Goal: Transaction & Acquisition: Purchase product/service

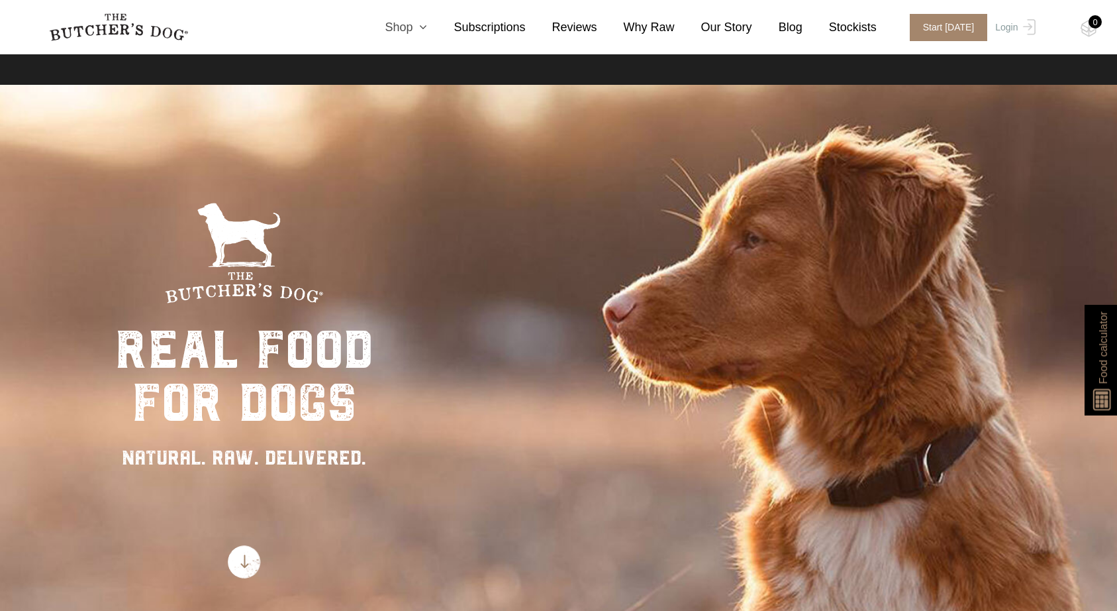
click at [409, 29] on link "Shop" at bounding box center [392, 28] width 69 height 18
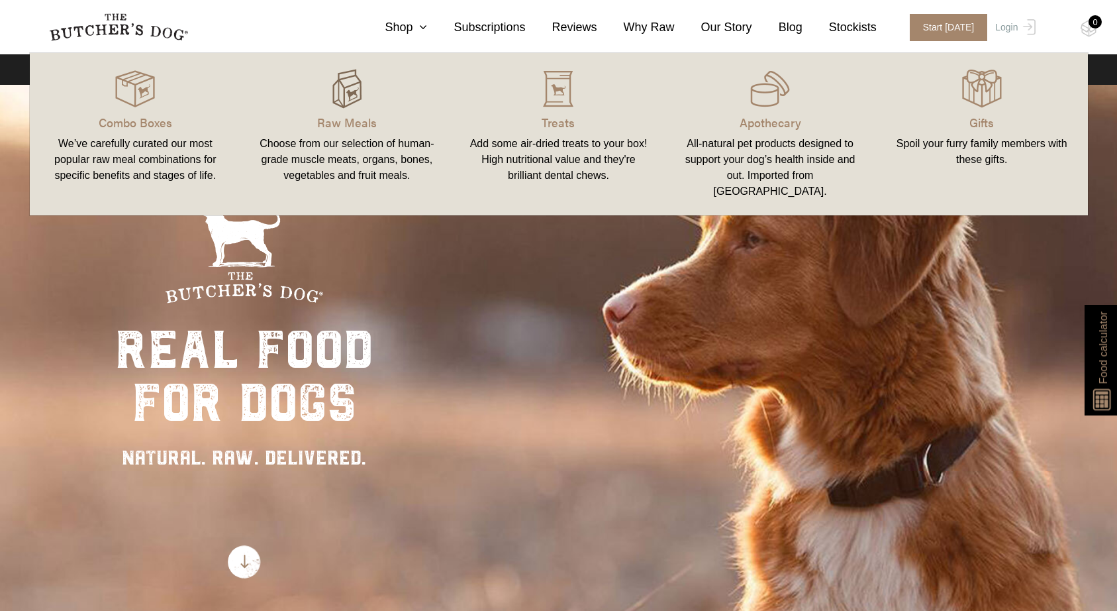
click at [354, 91] on img at bounding box center [347, 89] width 40 height 40
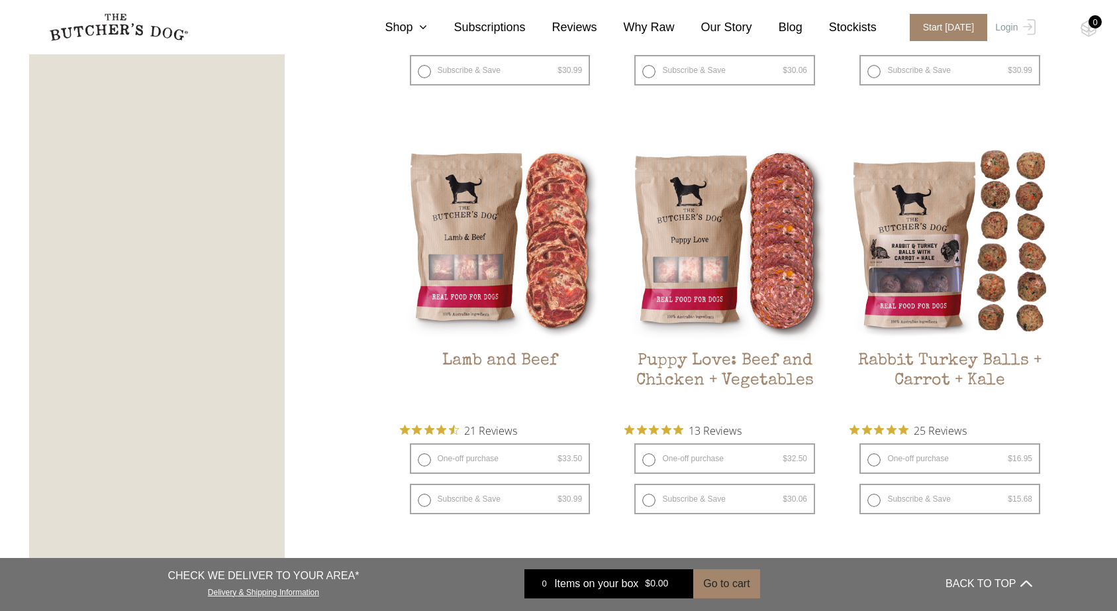
scroll to position [1119, 0]
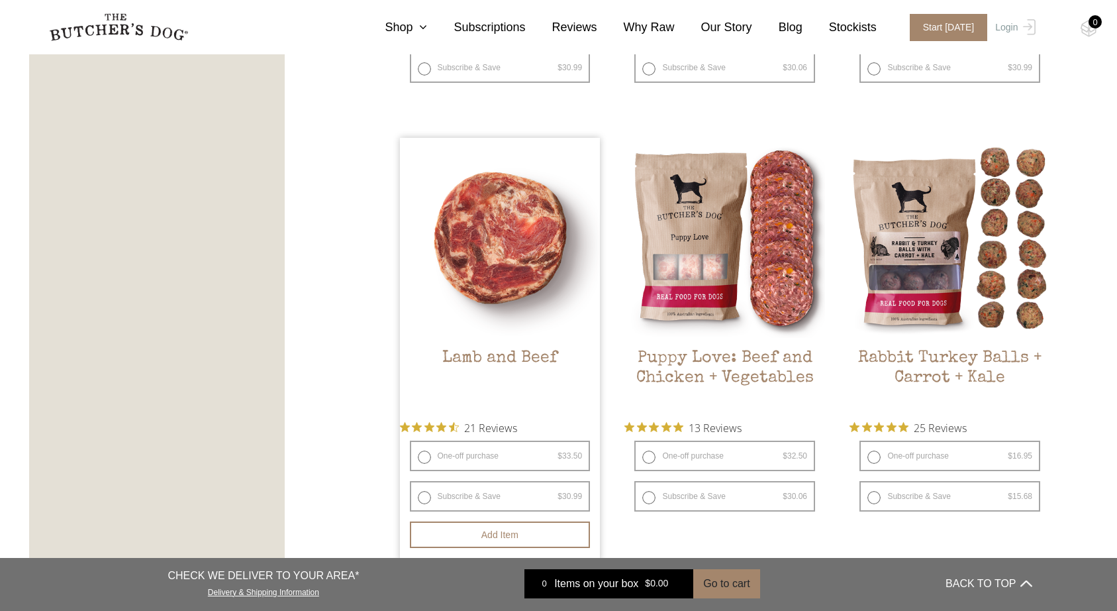
click at [427, 456] on label "One-off purchase $ 33.50 — or subscribe and save 7.5%" at bounding box center [500, 455] width 181 height 30
radio input "true"
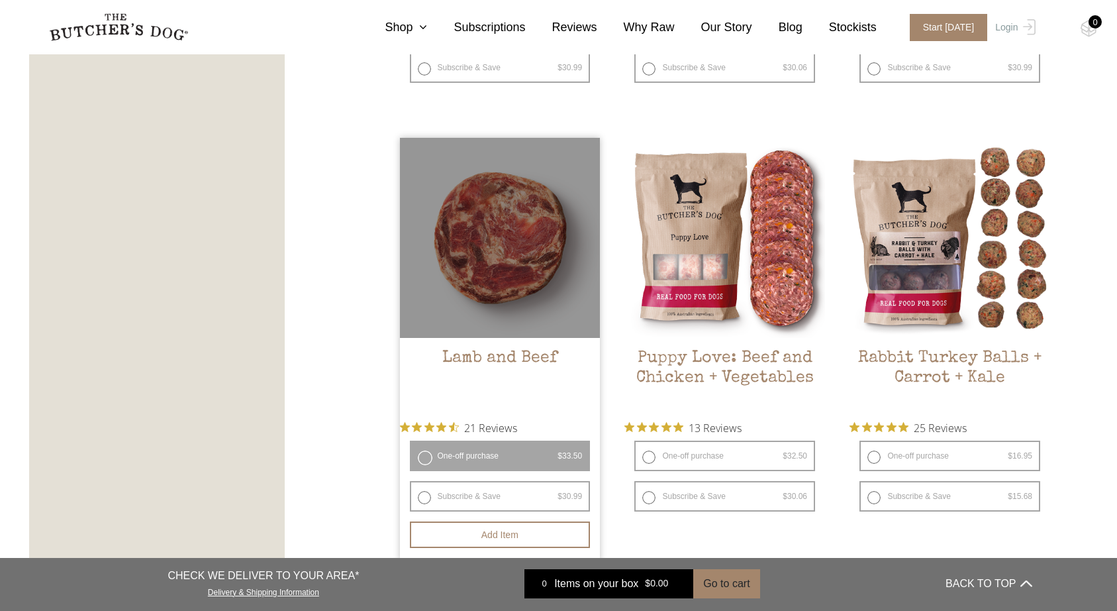
click at [424, 459] on label "One-off purchase $ 33.50 — or subscribe and save 7.5%" at bounding box center [500, 455] width 181 height 30
click at [505, 532] on button "Add item" at bounding box center [500, 534] width 181 height 26
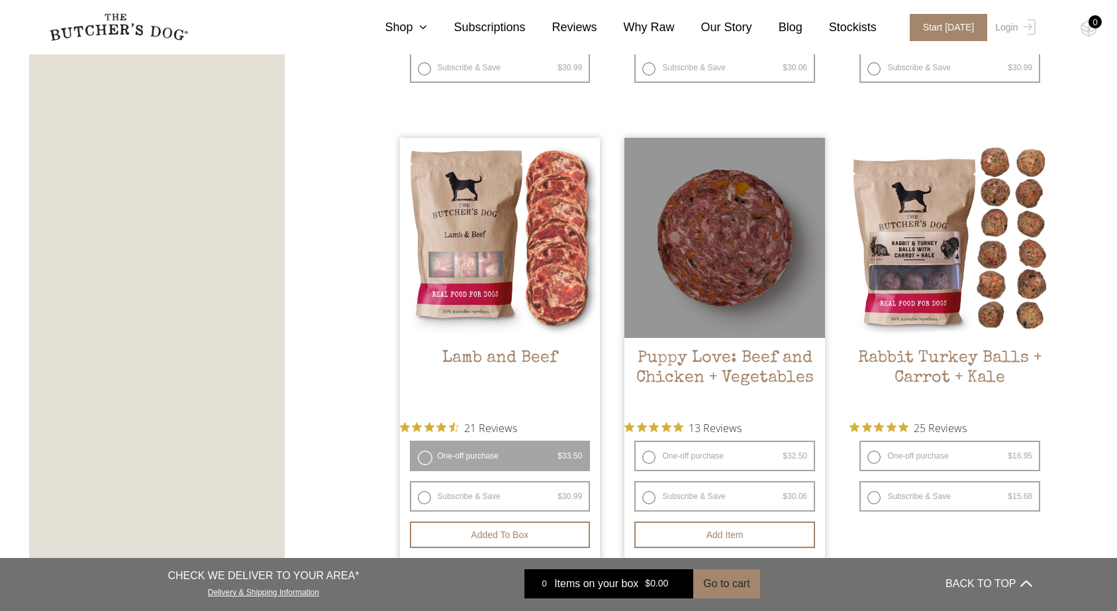
click at [648, 458] on label "One-off purchase $ 32.50 — or subscribe and save 7.5%" at bounding box center [724, 455] width 181 height 30
radio input "true"
radio input "false"
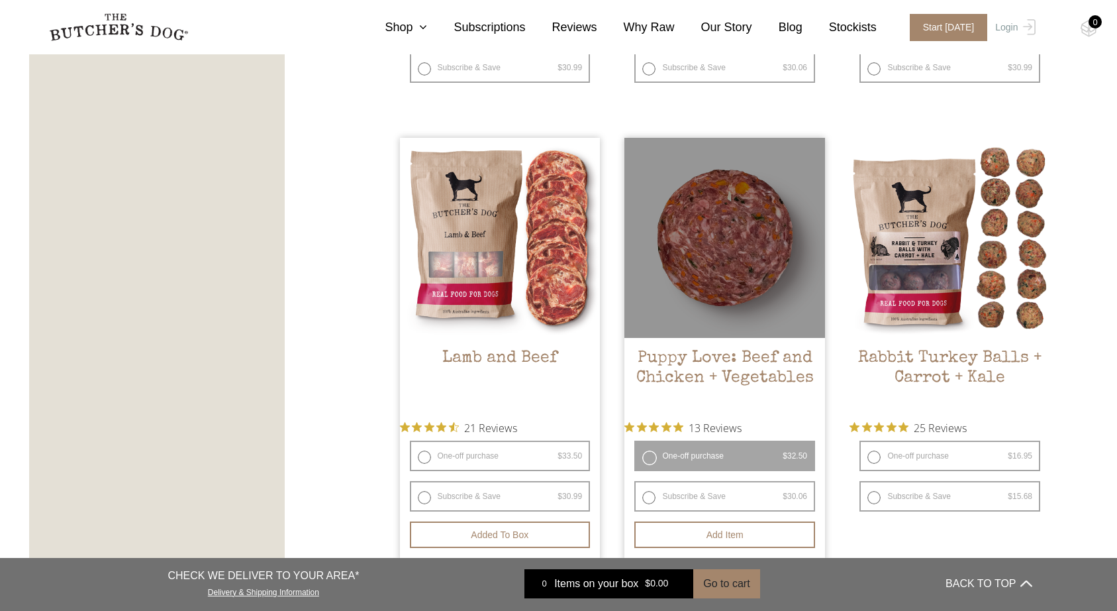
click at [692, 457] on label "One-off purchase $ 32.50 — or subscribe and save 7.5%" at bounding box center [724, 455] width 181 height 30
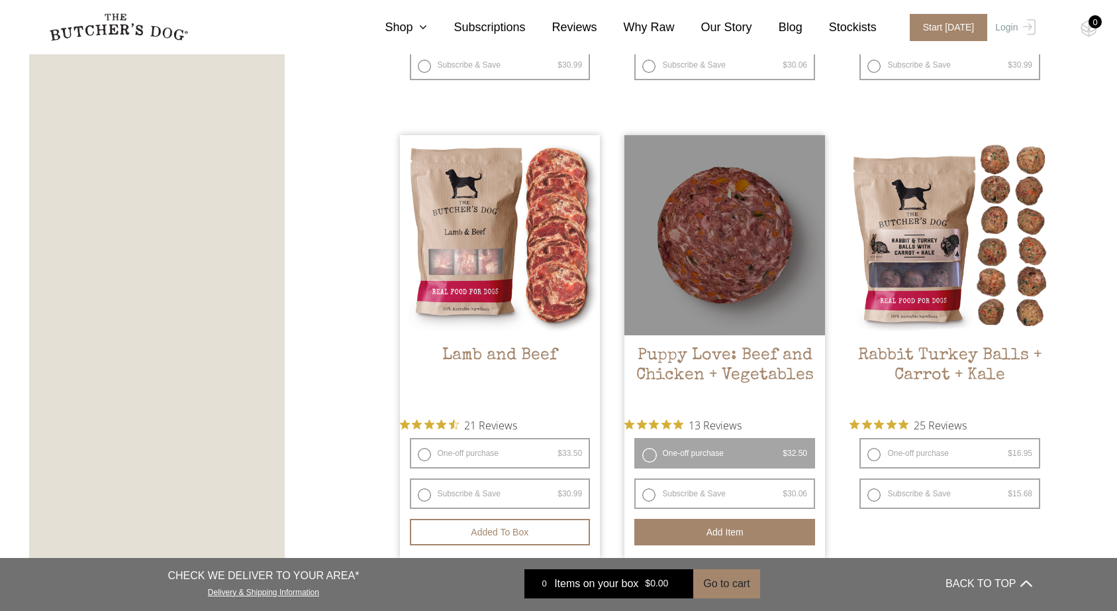
click at [721, 536] on button "Add item" at bounding box center [724, 532] width 181 height 26
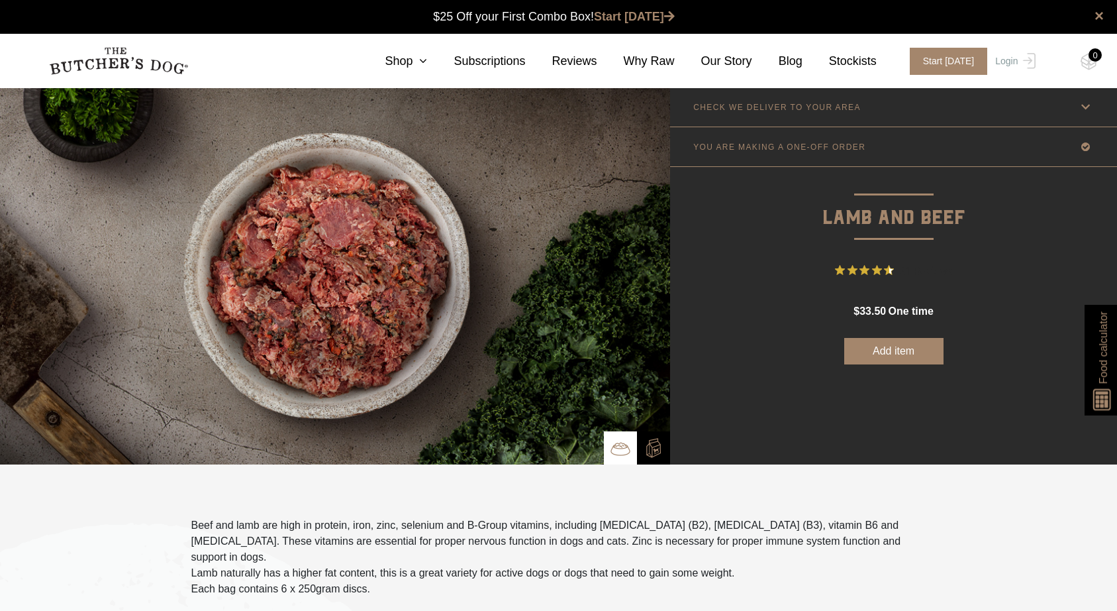
click at [890, 353] on button "Add item" at bounding box center [893, 351] width 99 height 26
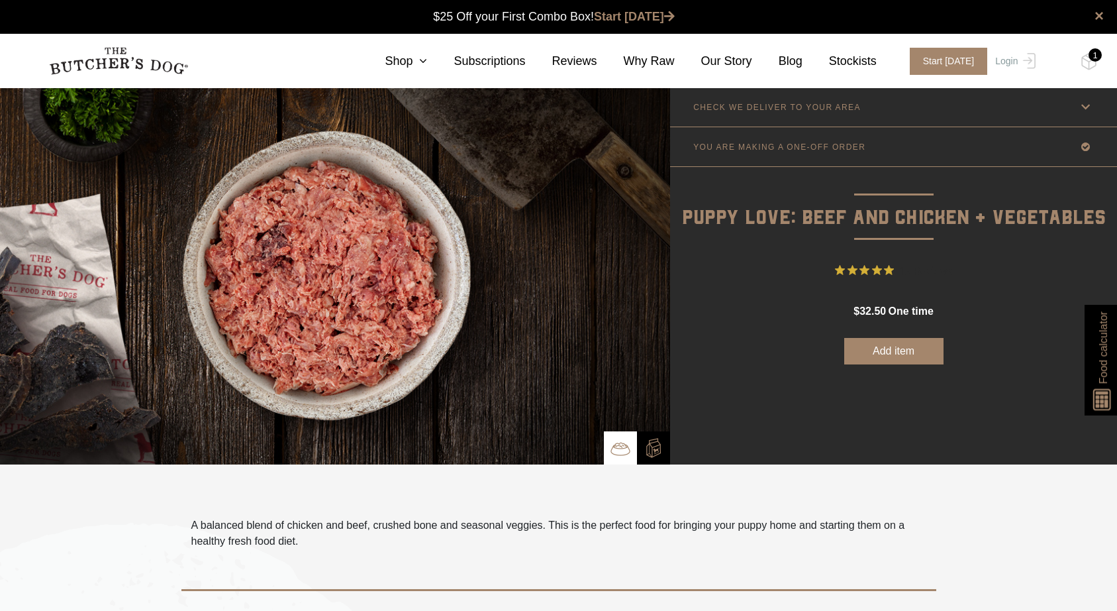
click at [905, 356] on button "Add item" at bounding box center [893, 351] width 99 height 26
click at [1092, 60] on div "2" at bounding box center [1095, 54] width 13 height 13
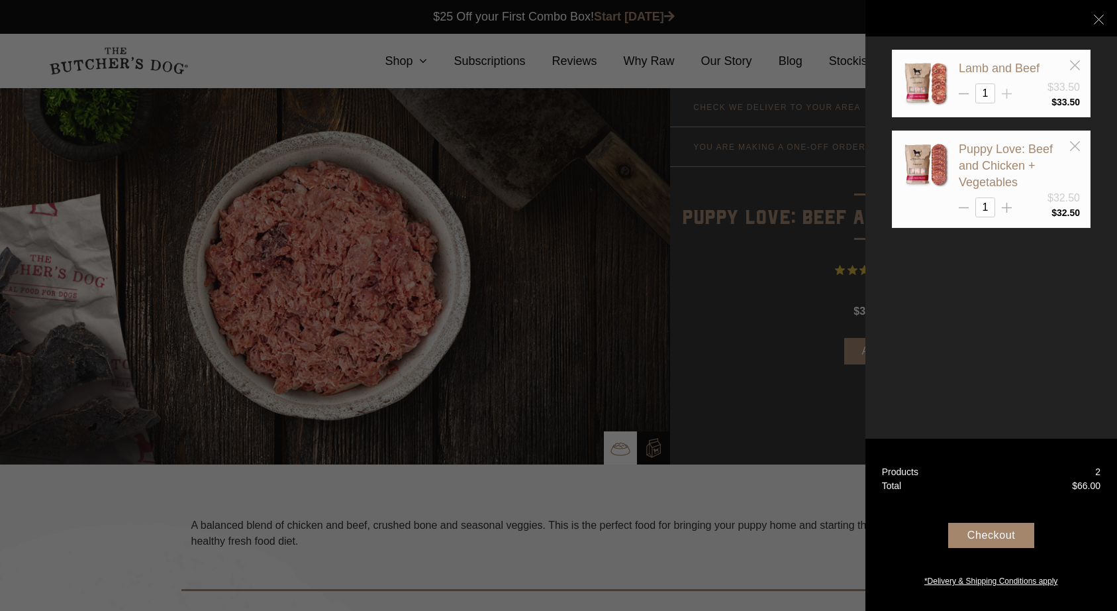
click at [1011, 93] on icon at bounding box center [1007, 94] width 10 height 10
type input "2"
click at [1007, 203] on icon at bounding box center [1007, 208] width 10 height 10
type input "2"
click at [425, 62] on div at bounding box center [558, 305] width 1117 height 611
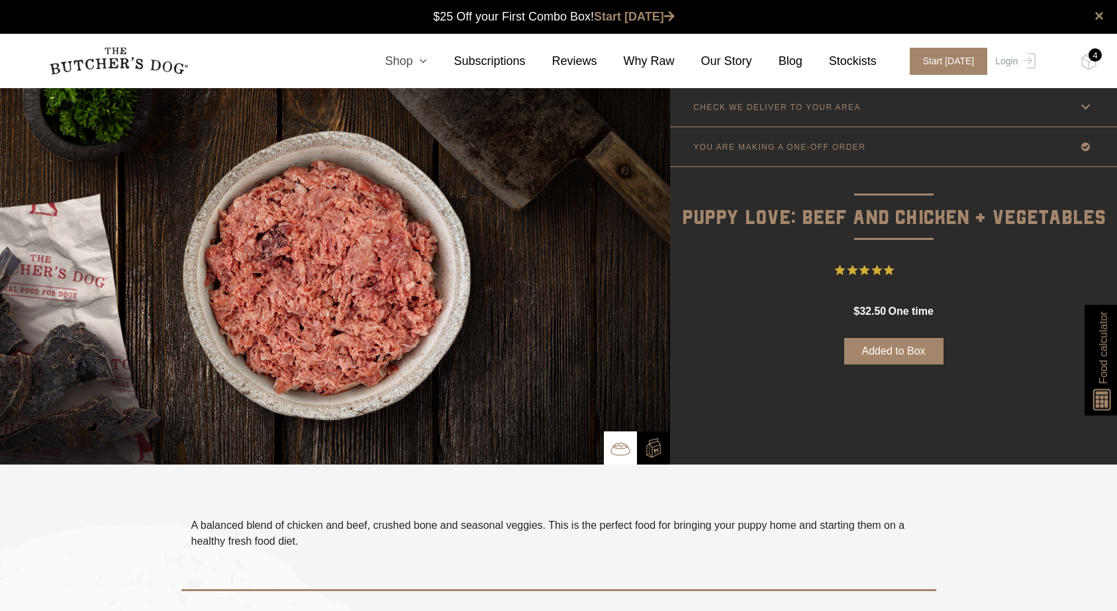
click at [417, 60] on icon at bounding box center [420, 61] width 15 height 12
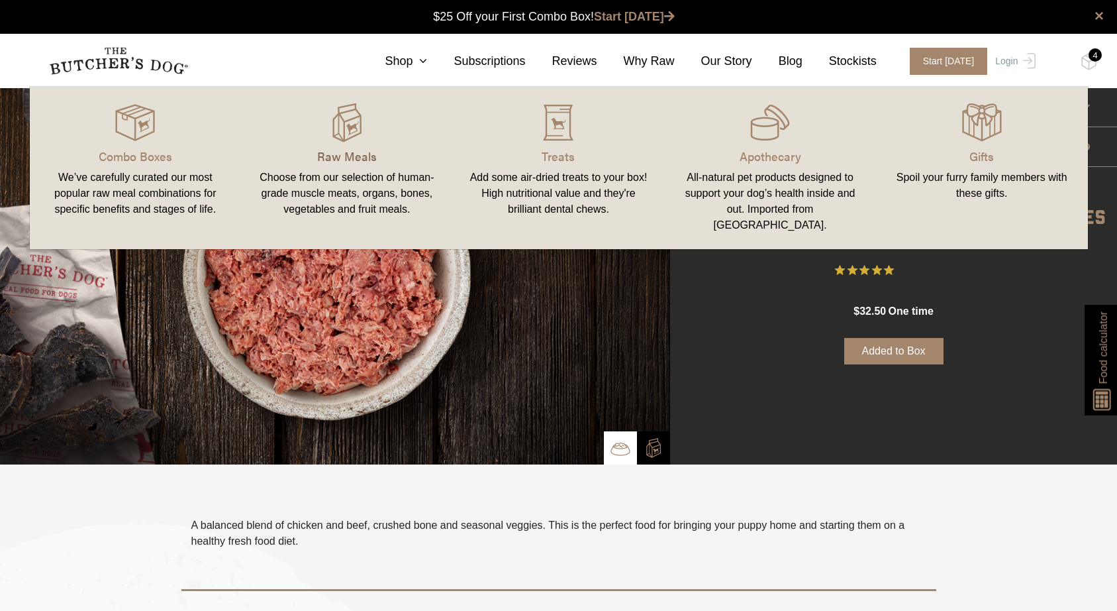
click at [306, 164] on p "Raw Meals" at bounding box center [347, 156] width 180 height 18
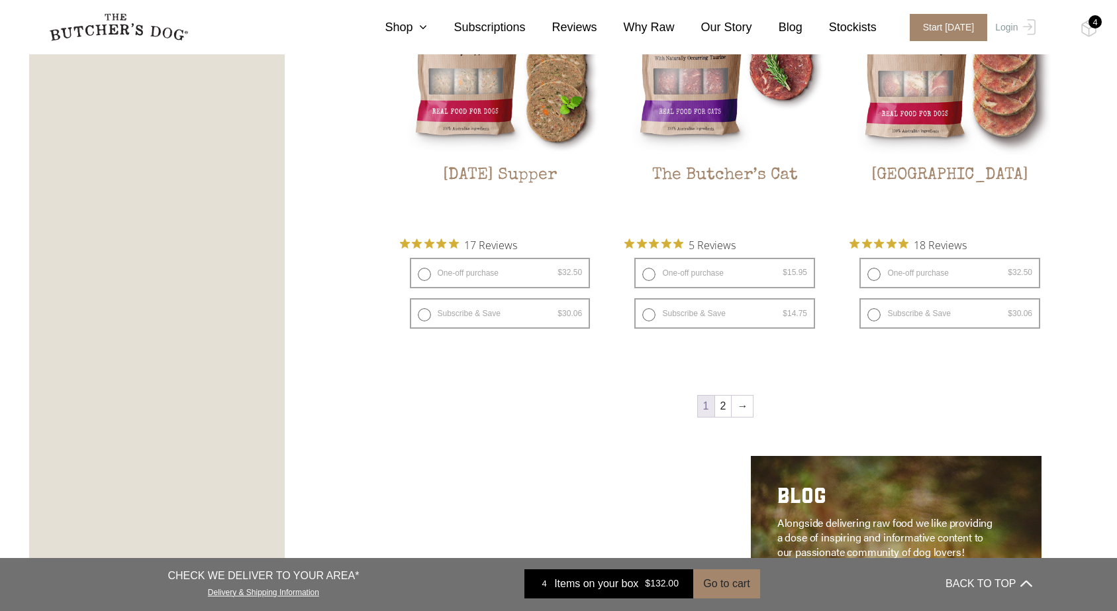
scroll to position [1735, 0]
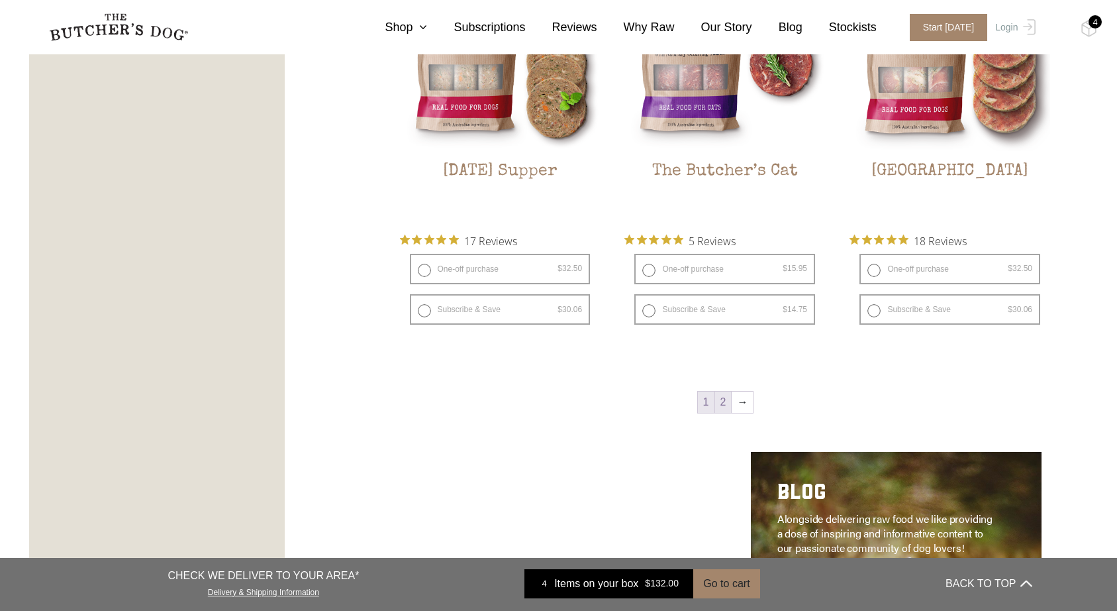
click at [721, 400] on link "2" at bounding box center [723, 401] width 17 height 21
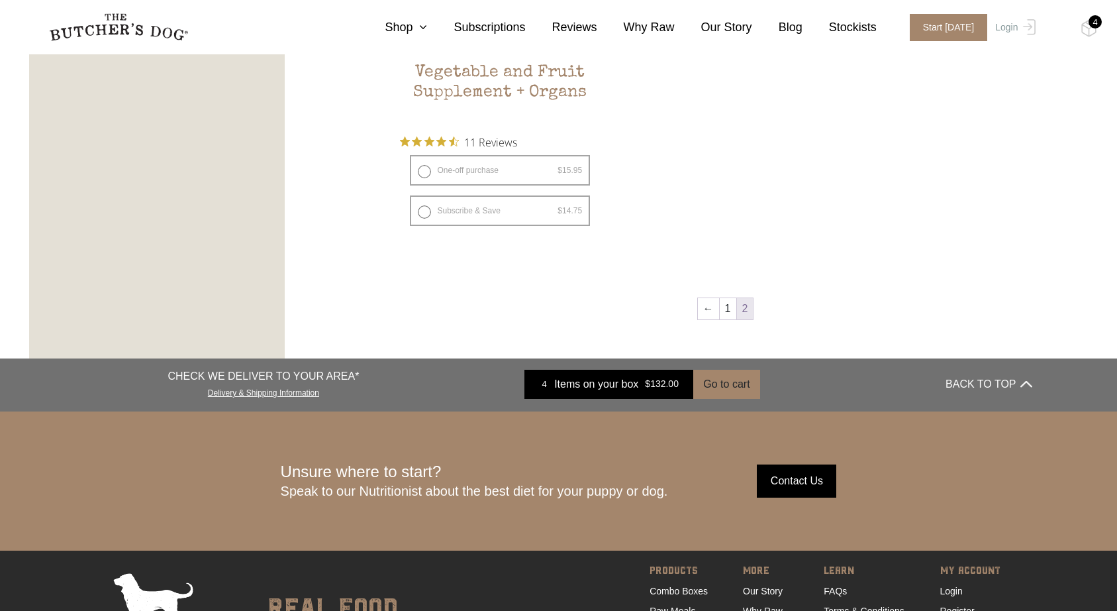
scroll to position [1111, 0]
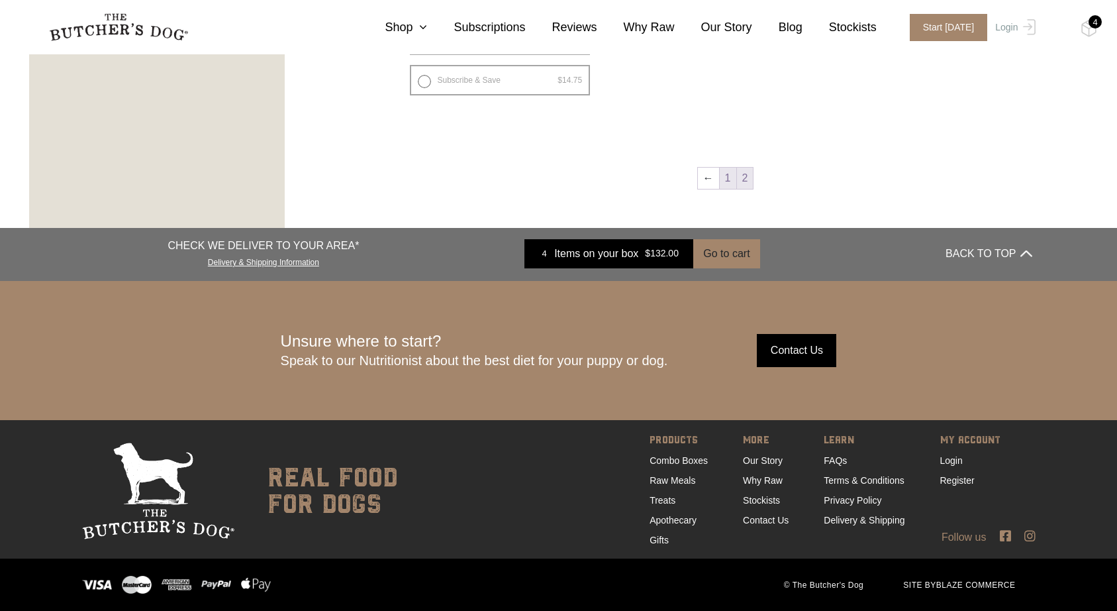
click at [726, 182] on link "1" at bounding box center [728, 178] width 17 height 21
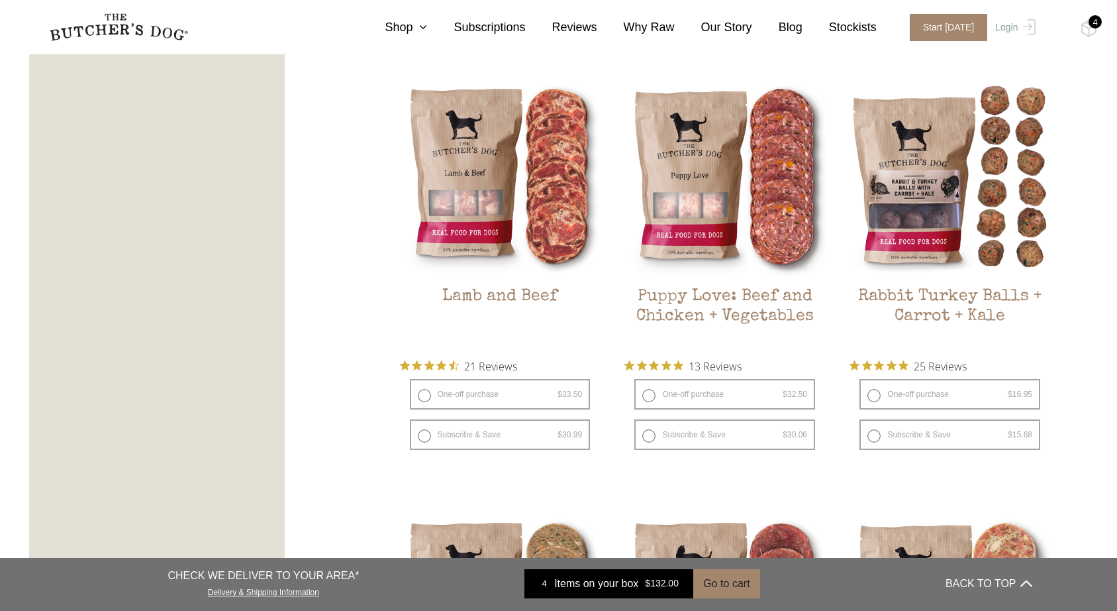
scroll to position [1190, 0]
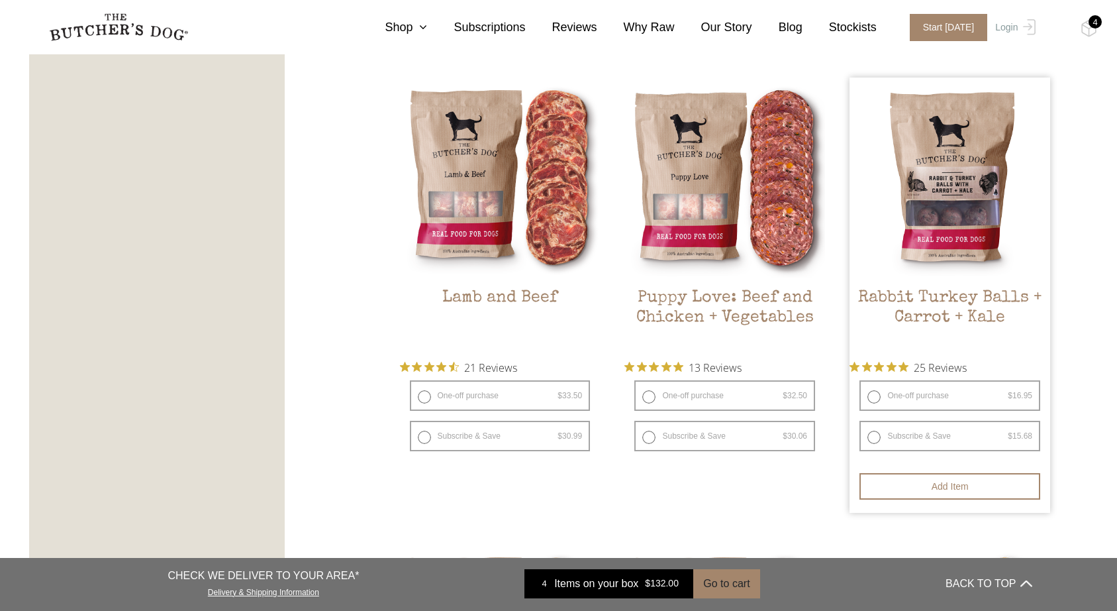
click at [880, 398] on label "One-off purchase $ 16.95 — or subscribe and save 7.5%" at bounding box center [950, 395] width 181 height 30
radio input "true"
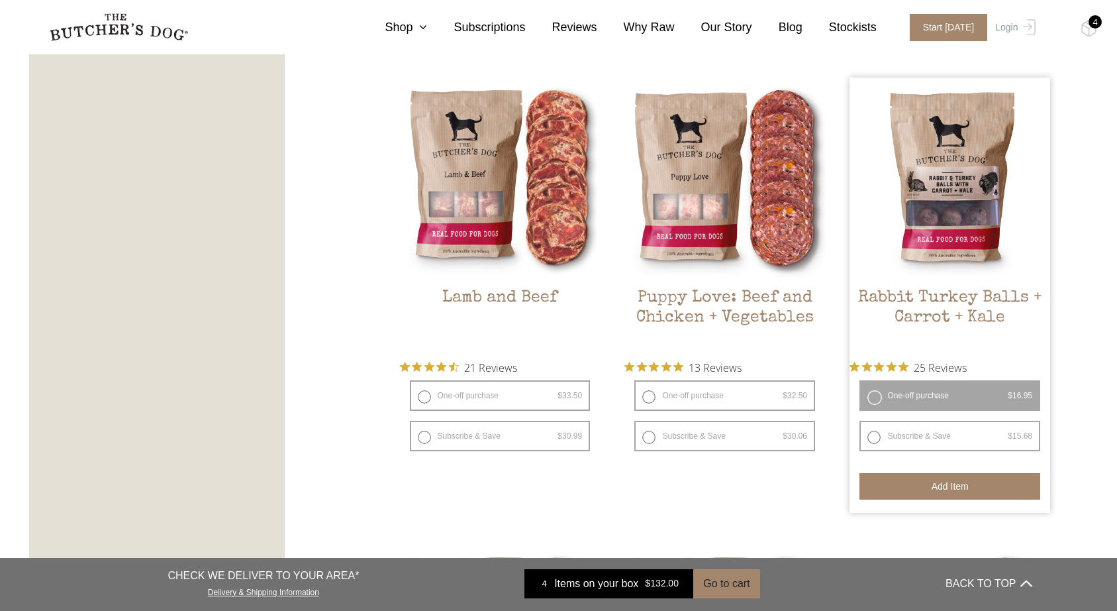
click at [919, 493] on button "Add item" at bounding box center [950, 486] width 181 height 26
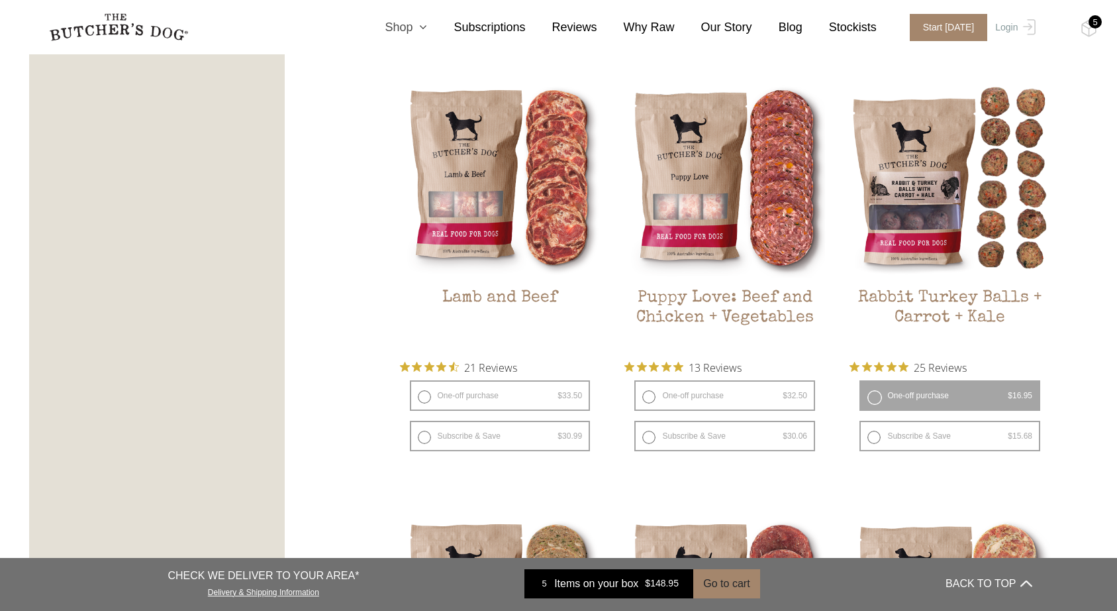
click at [414, 25] on link "Shop" at bounding box center [392, 28] width 69 height 18
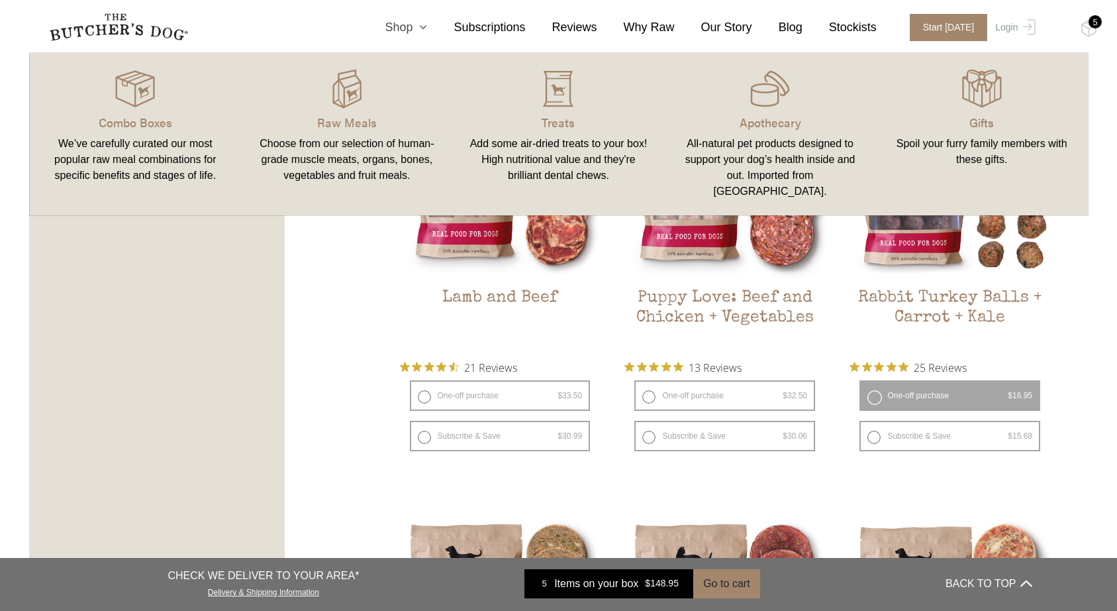
click at [414, 25] on link "Shop" at bounding box center [392, 28] width 69 height 18
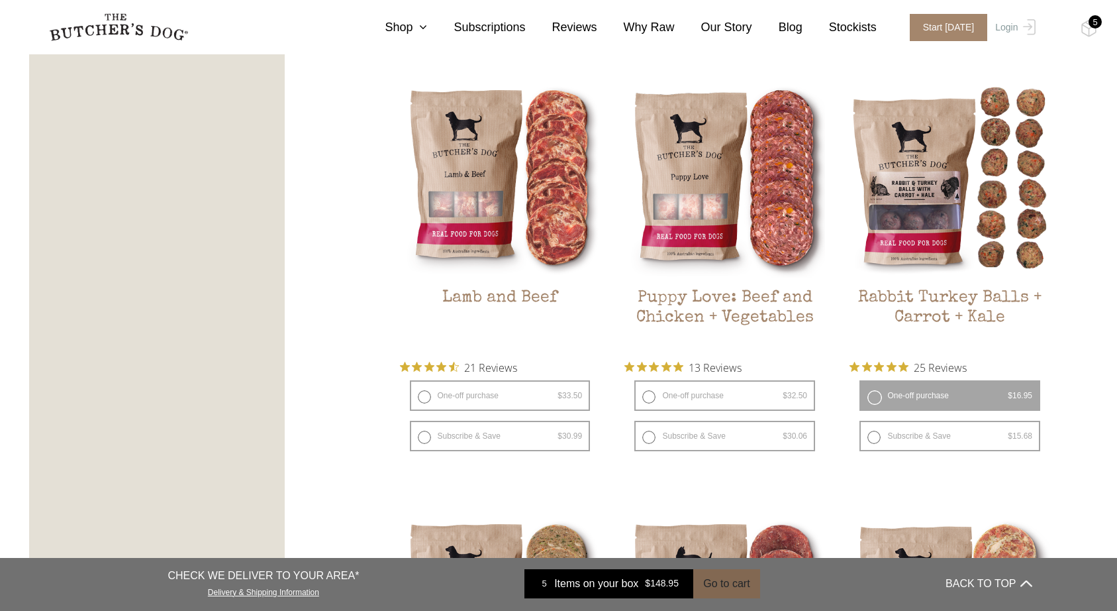
click at [735, 582] on button "Go to cart" at bounding box center [726, 583] width 66 height 29
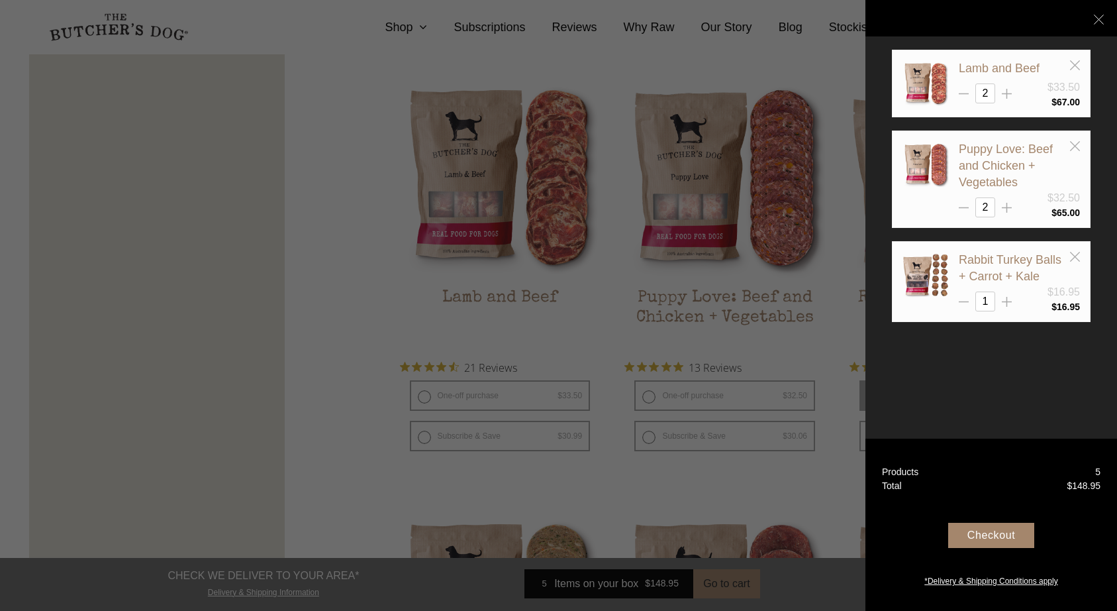
click at [393, 291] on div at bounding box center [558, 305] width 1117 height 611
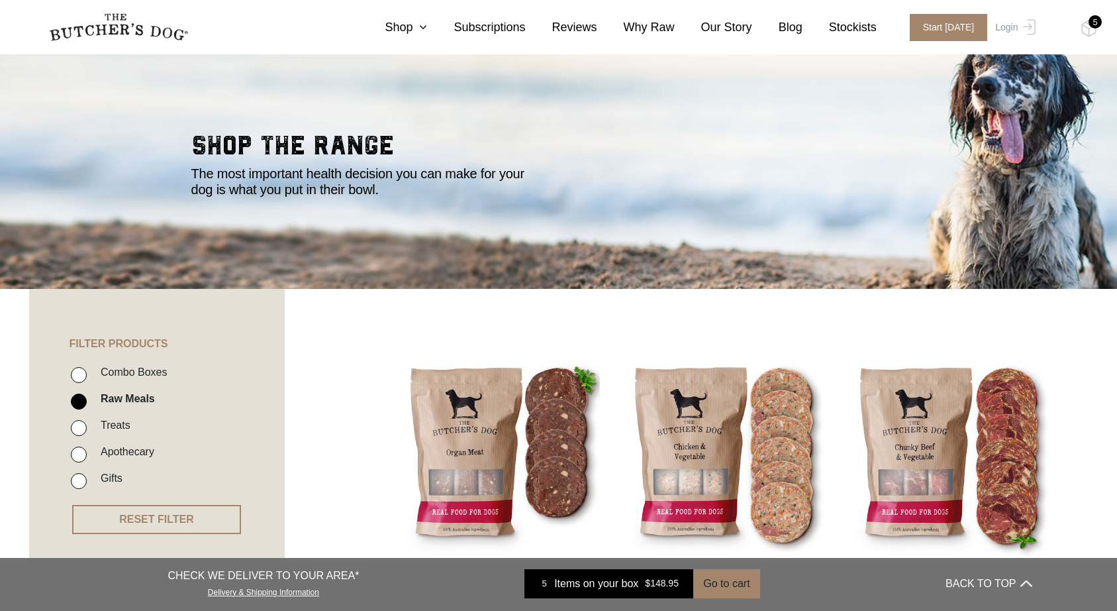
scroll to position [0, 0]
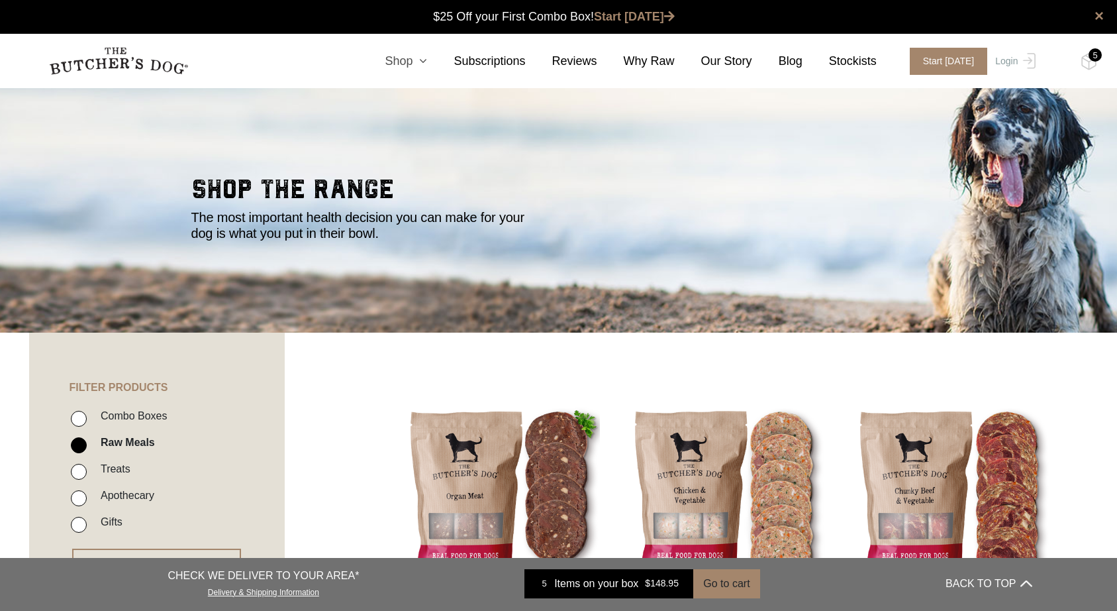
click at [427, 60] on icon at bounding box center [420, 61] width 15 height 12
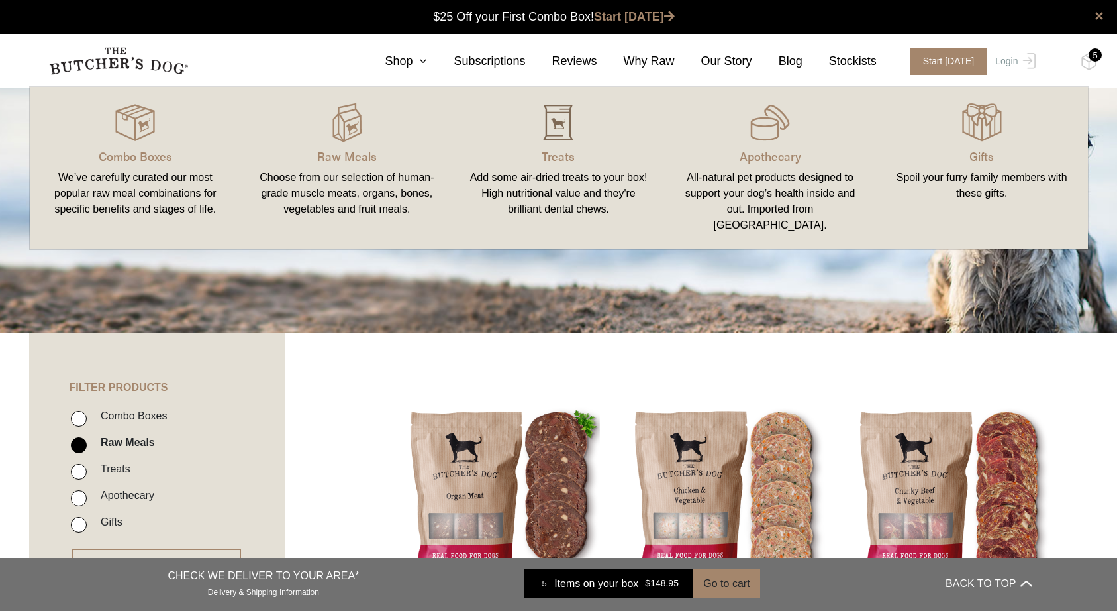
click at [558, 128] on img at bounding box center [558, 123] width 40 height 40
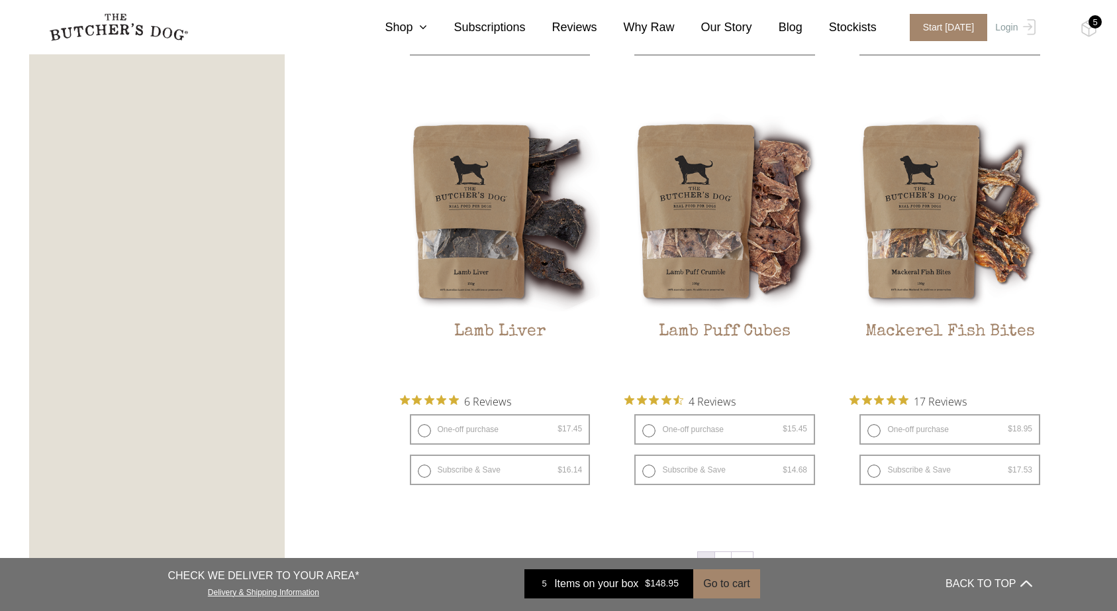
scroll to position [1656, 0]
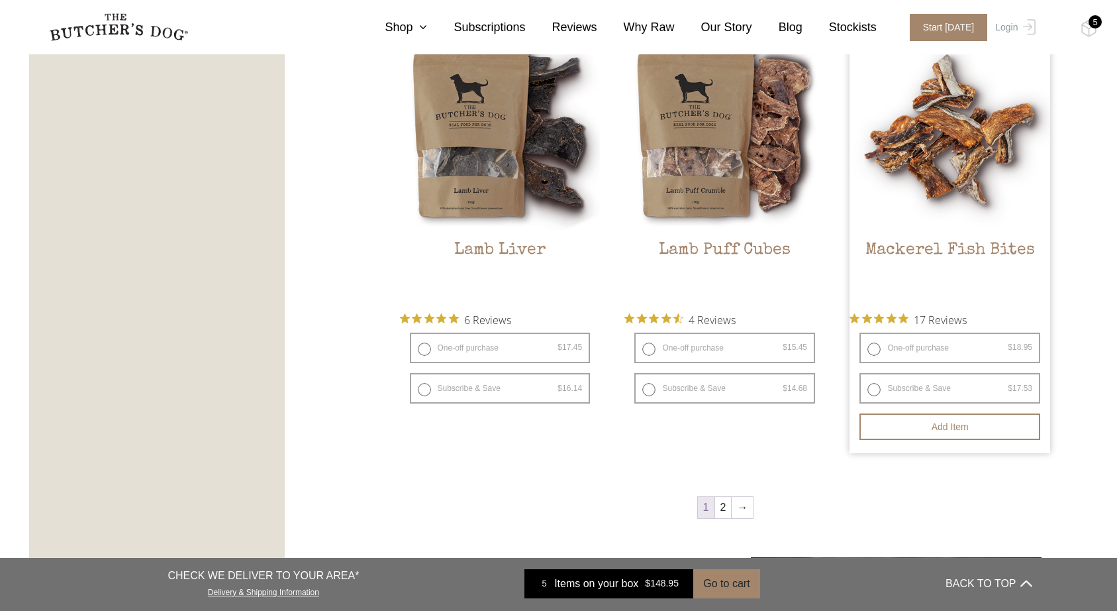
click at [884, 346] on label "One-off purchase $ 18.95 — or subscribe and save 7.5%" at bounding box center [950, 347] width 181 height 30
radio input "true"
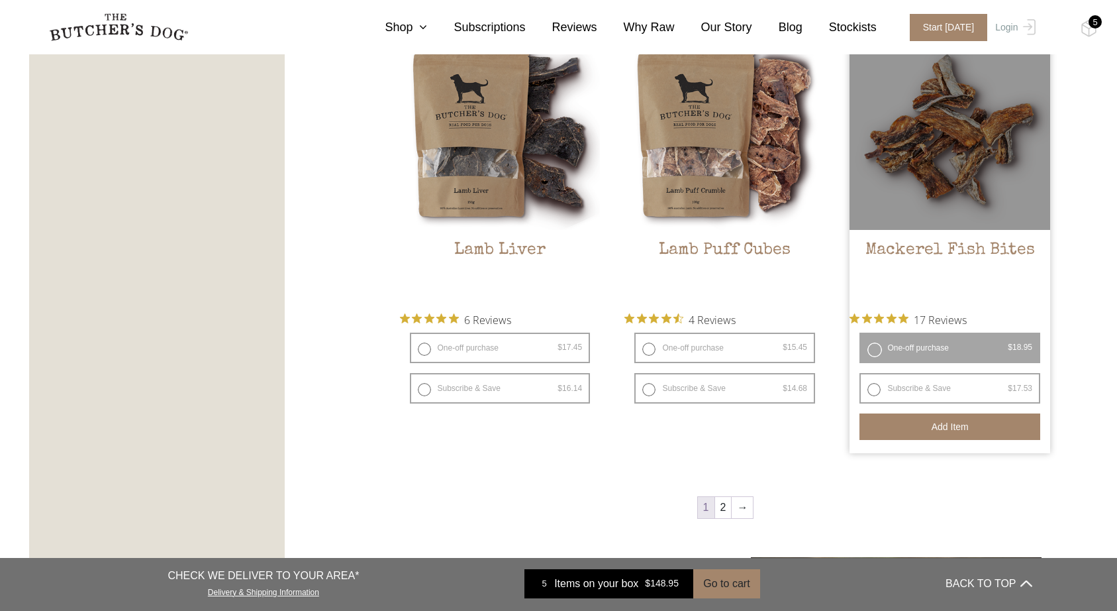
click at [915, 427] on button "Add item" at bounding box center [950, 426] width 181 height 26
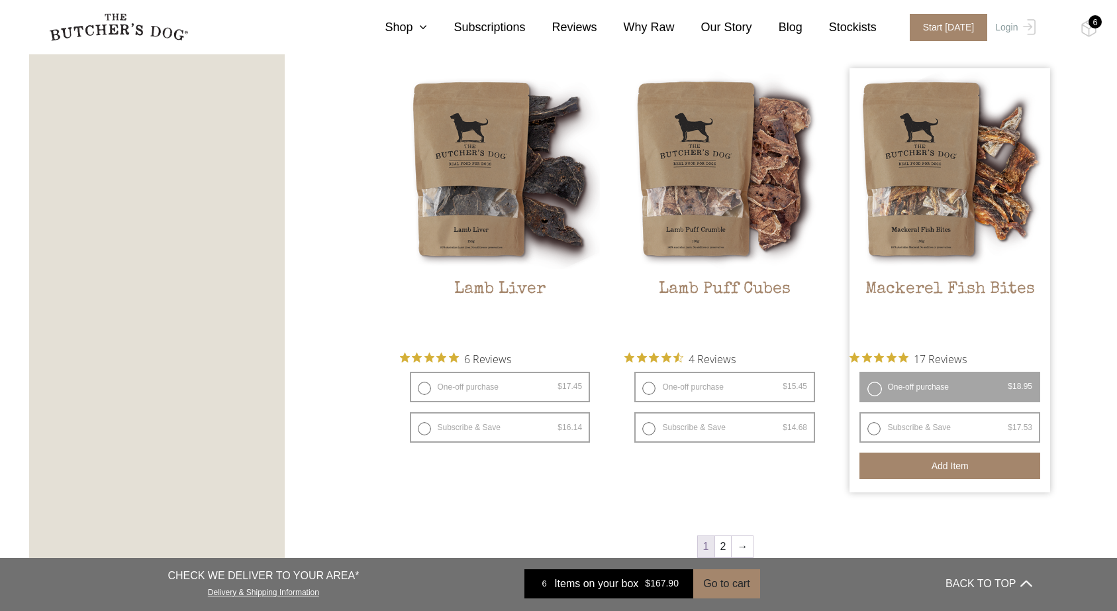
scroll to position [1619, 0]
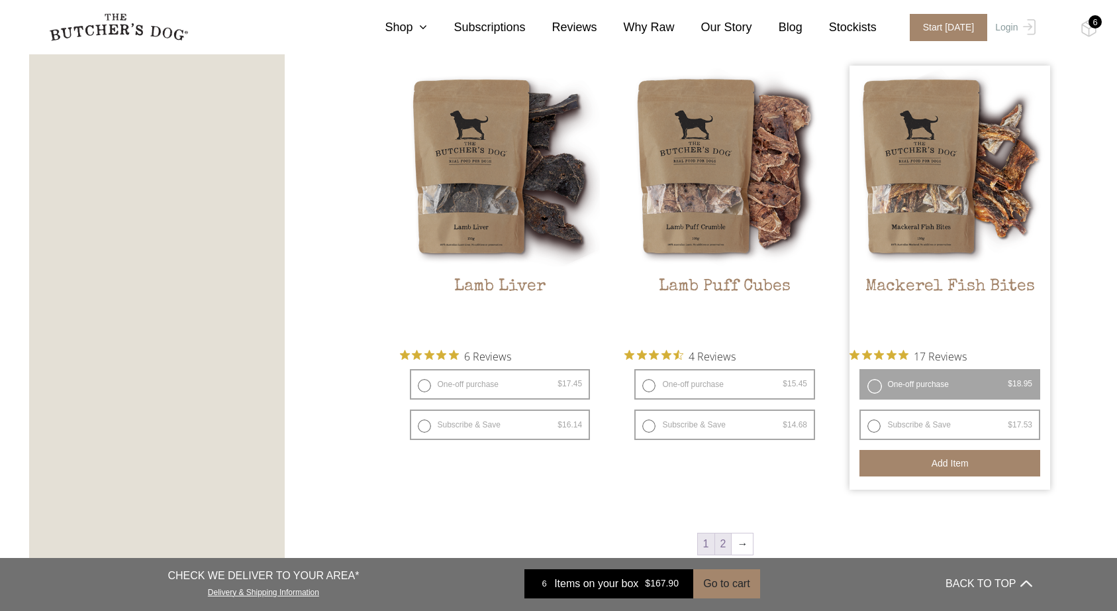
click at [719, 549] on link "2" at bounding box center [723, 543] width 17 height 21
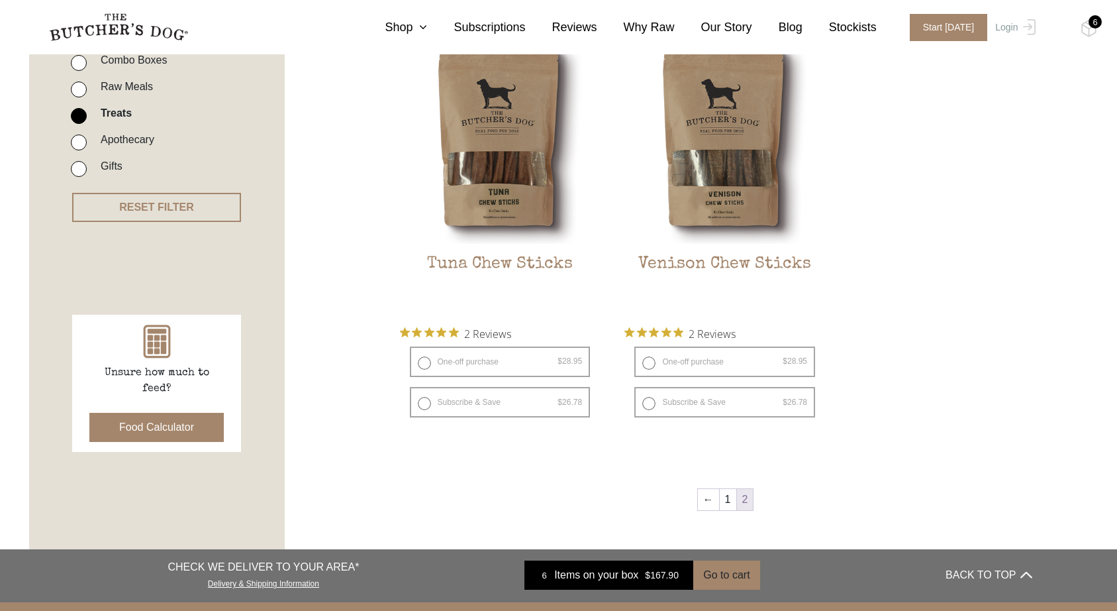
scroll to position [377, 0]
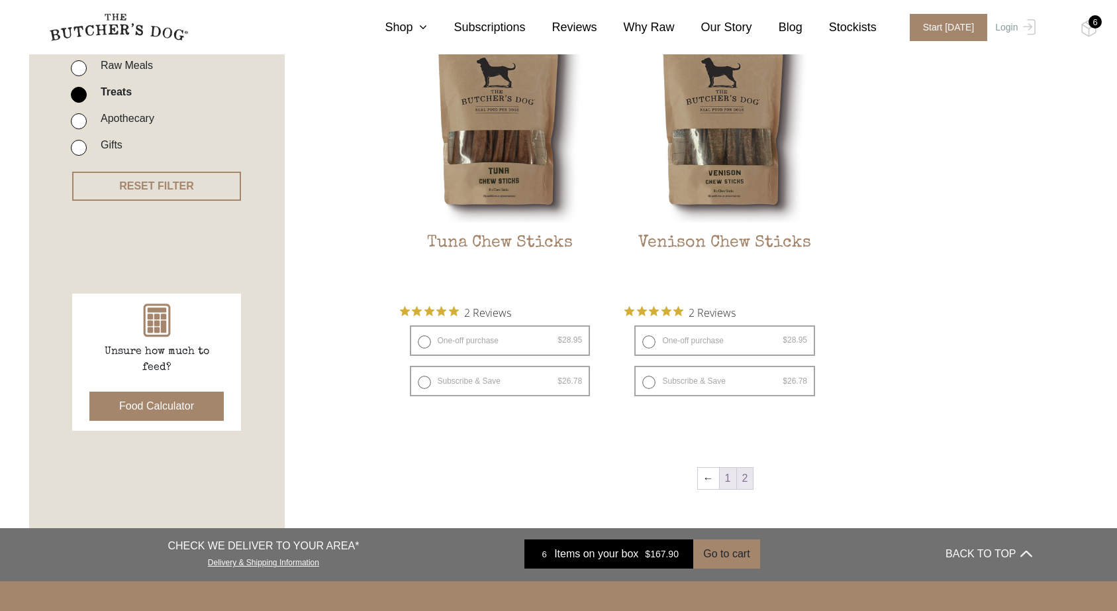
click at [724, 484] on link "1" at bounding box center [728, 478] width 17 height 21
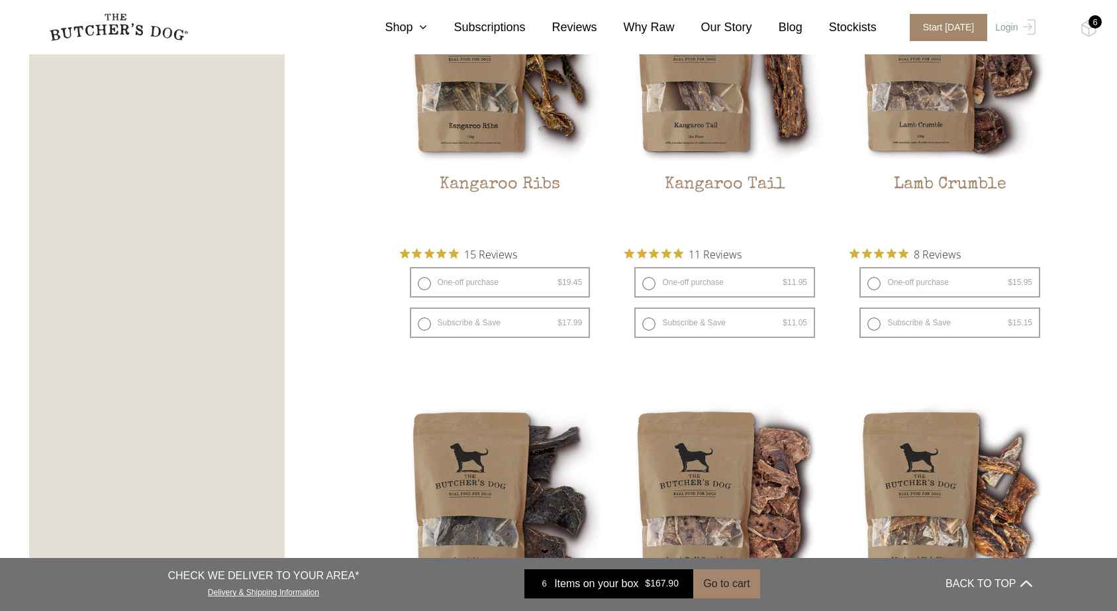
scroll to position [1300, 0]
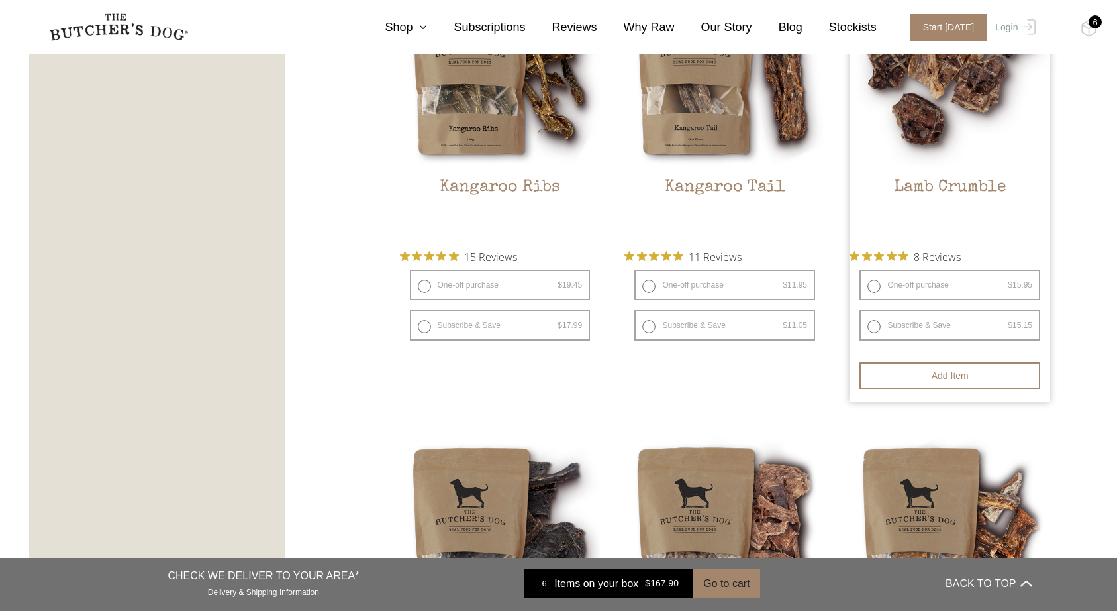
click at [942, 289] on label "One-off purchase $ 15.95 — or subscribe and save 5%" at bounding box center [950, 285] width 181 height 30
radio input "true"
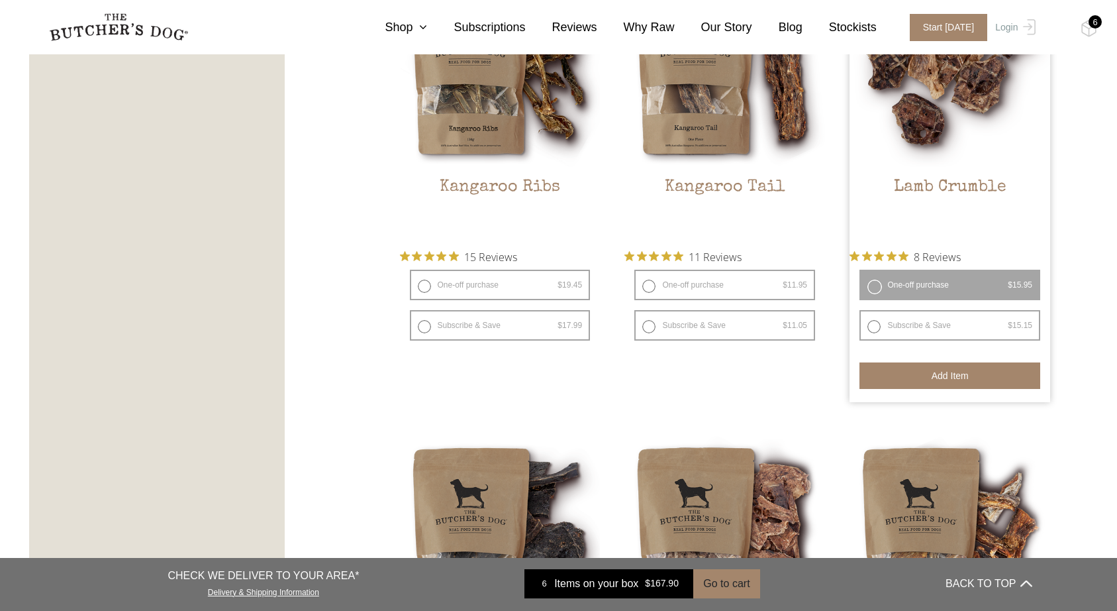
click at [949, 374] on button "Add item" at bounding box center [950, 375] width 181 height 26
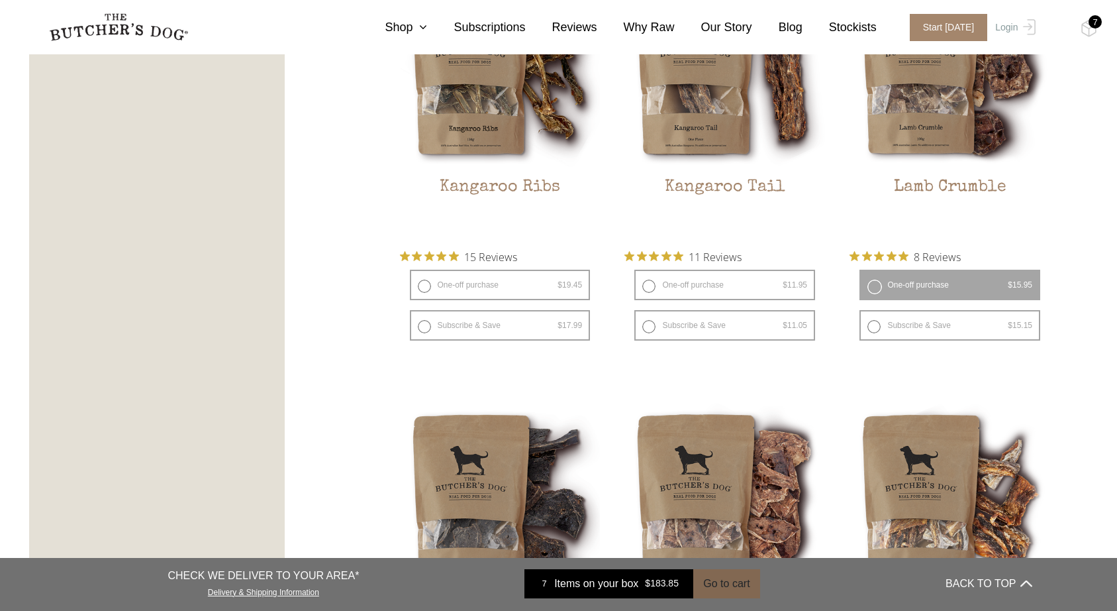
click at [727, 578] on button "Go to cart" at bounding box center [726, 583] width 66 height 29
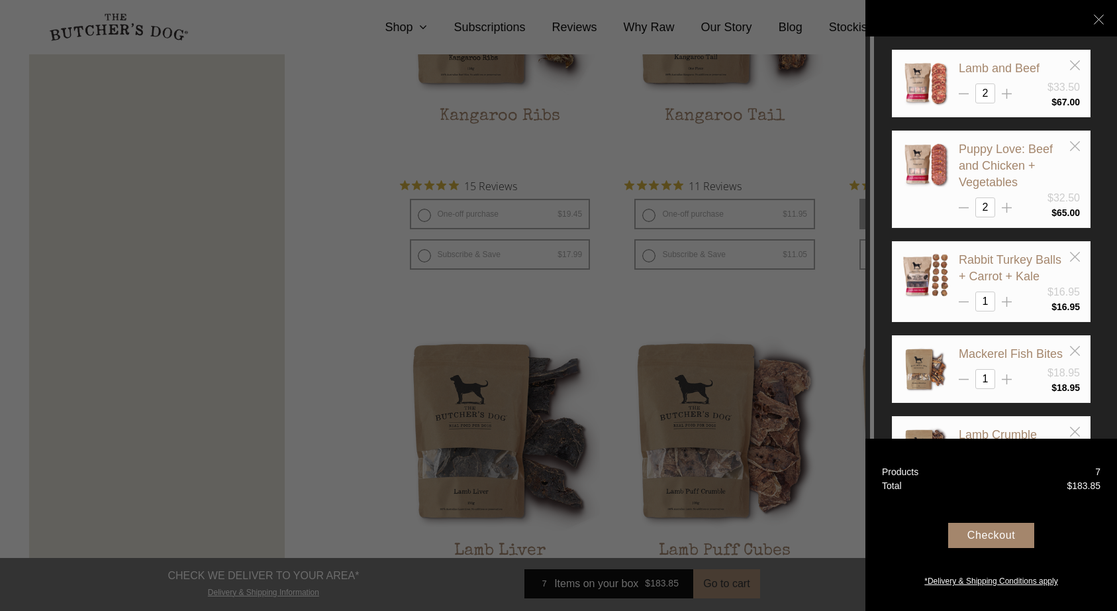
scroll to position [1367, 0]
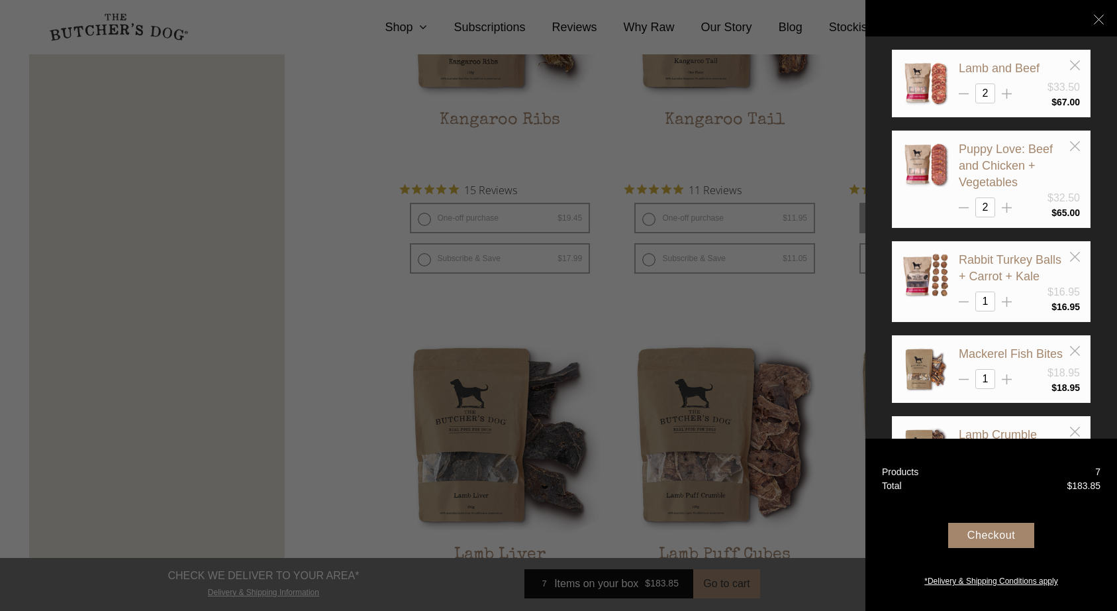
click at [991, 531] on div "Checkout" at bounding box center [991, 535] width 86 height 25
